Goal: Task Accomplishment & Management: Manage account settings

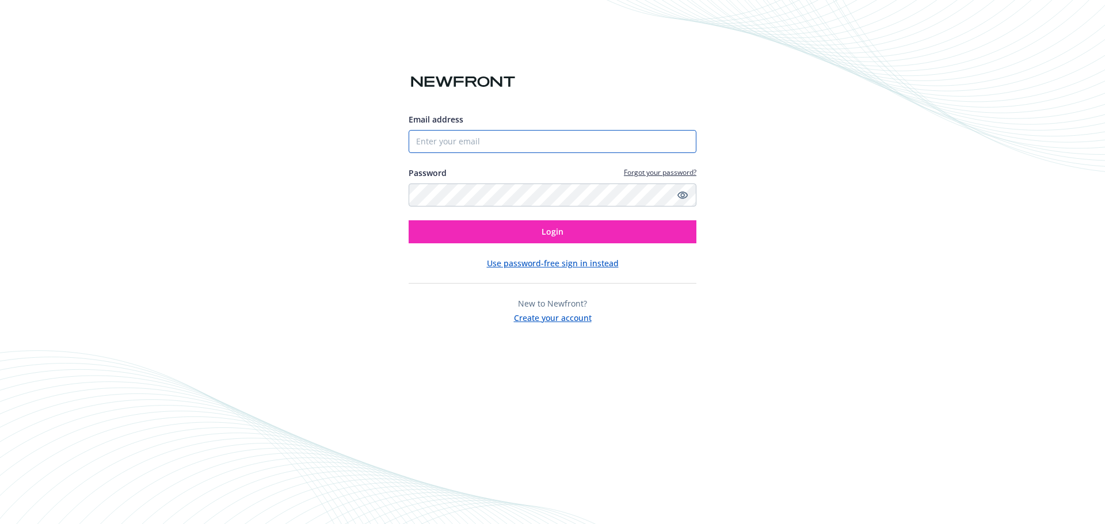
click at [475, 142] on input "Email address" at bounding box center [553, 141] width 288 height 23
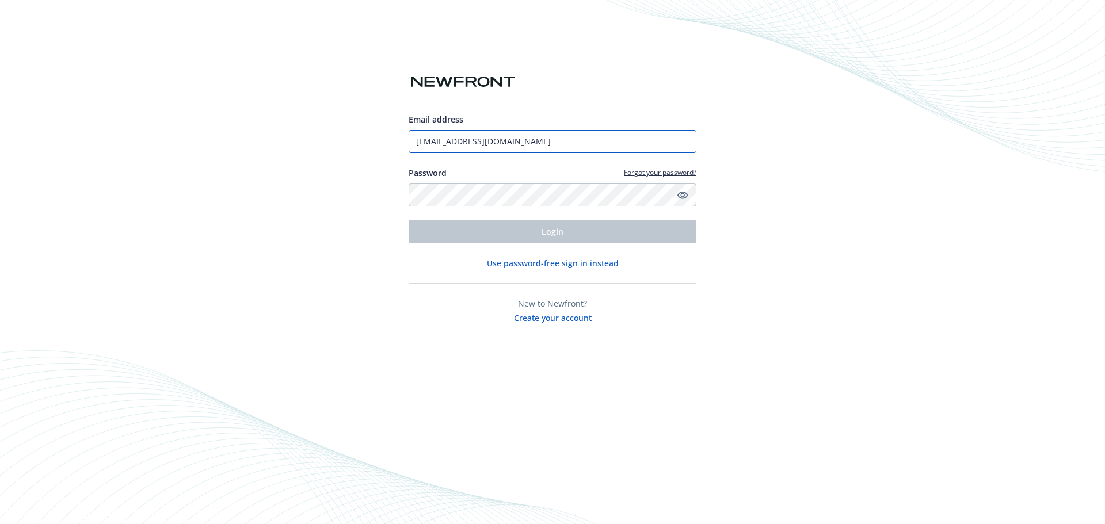
type input "[EMAIL_ADDRESS][DOMAIN_NAME]"
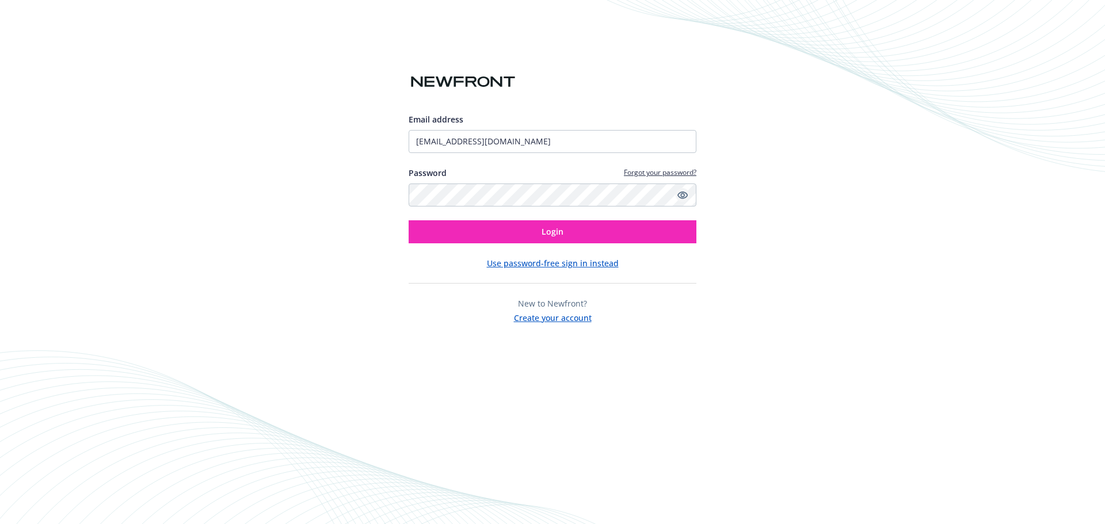
click at [681, 194] on icon "Show password" at bounding box center [682, 195] width 10 height 7
click at [682, 196] on icon "Hide password" at bounding box center [682, 194] width 9 height 9
click at [562, 227] on span "Login" at bounding box center [553, 231] width 22 height 11
